Goal: Transaction & Acquisition: Purchase product/service

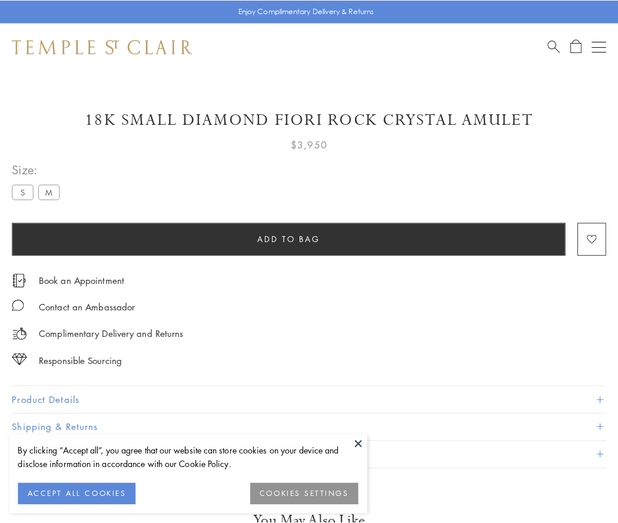
scroll to position [40, 0]
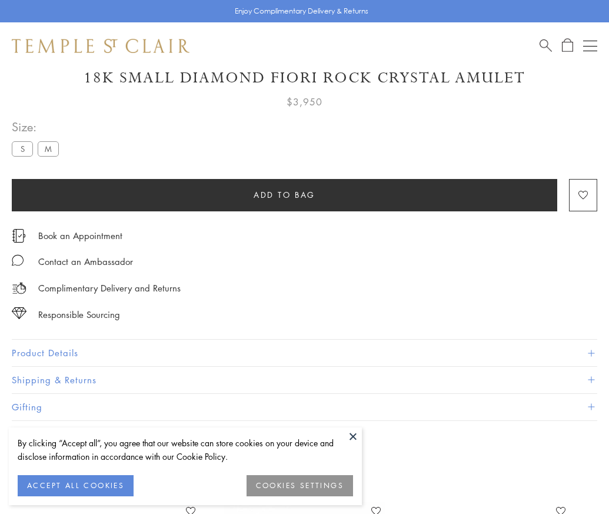
click at [284, 194] on span "Add to bag" at bounding box center [285, 194] width 62 height 13
